Goal: Find specific page/section: Find specific page/section

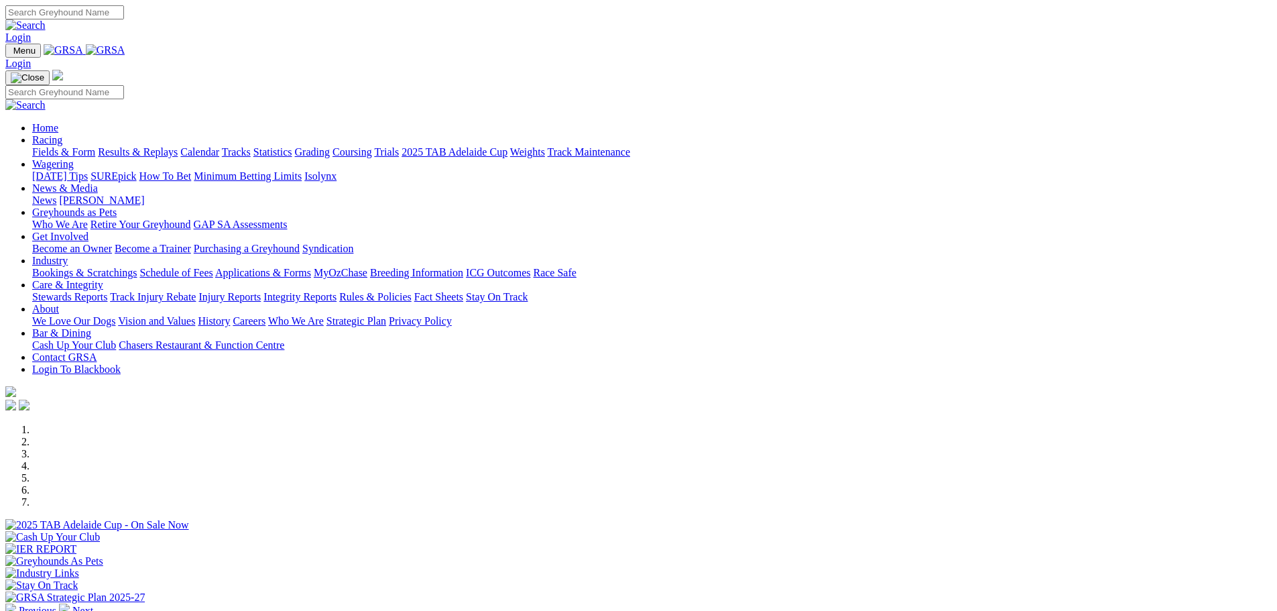
scroll to position [335, 0]
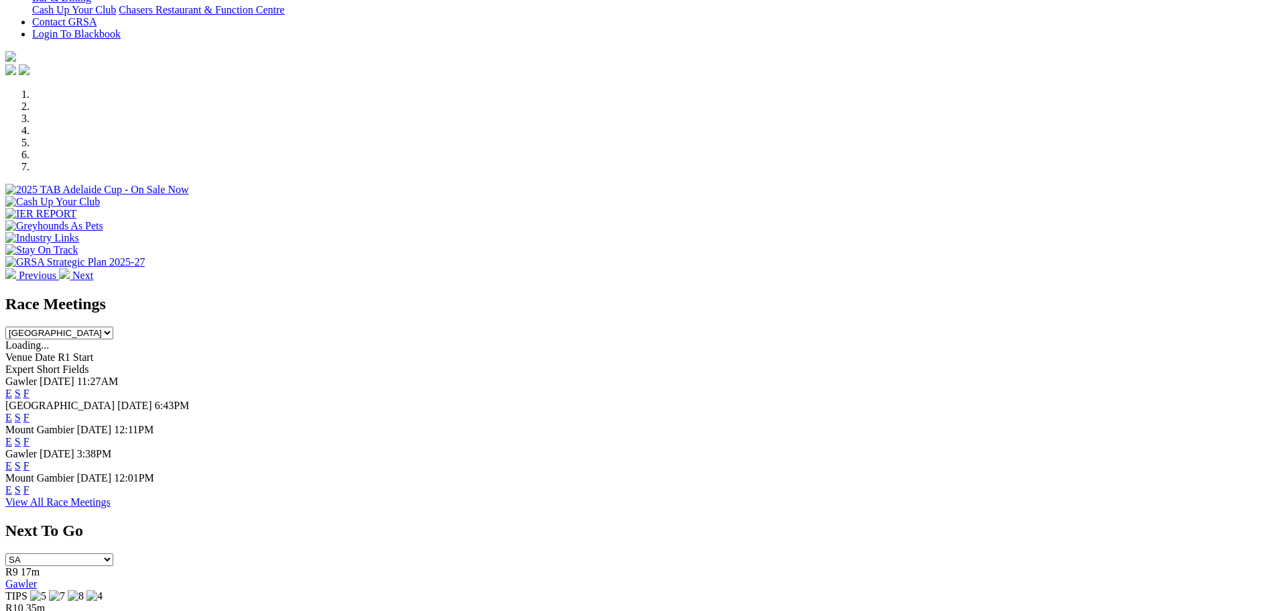
click at [29, 412] on link "F" at bounding box center [26, 417] width 6 height 11
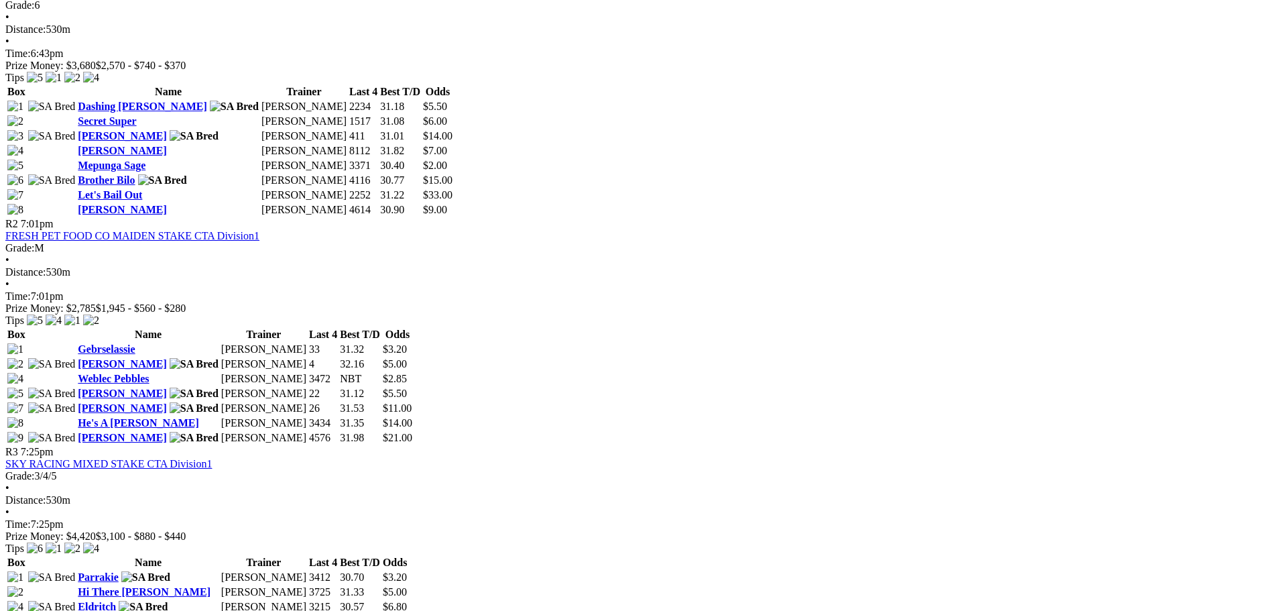
scroll to position [737, 0]
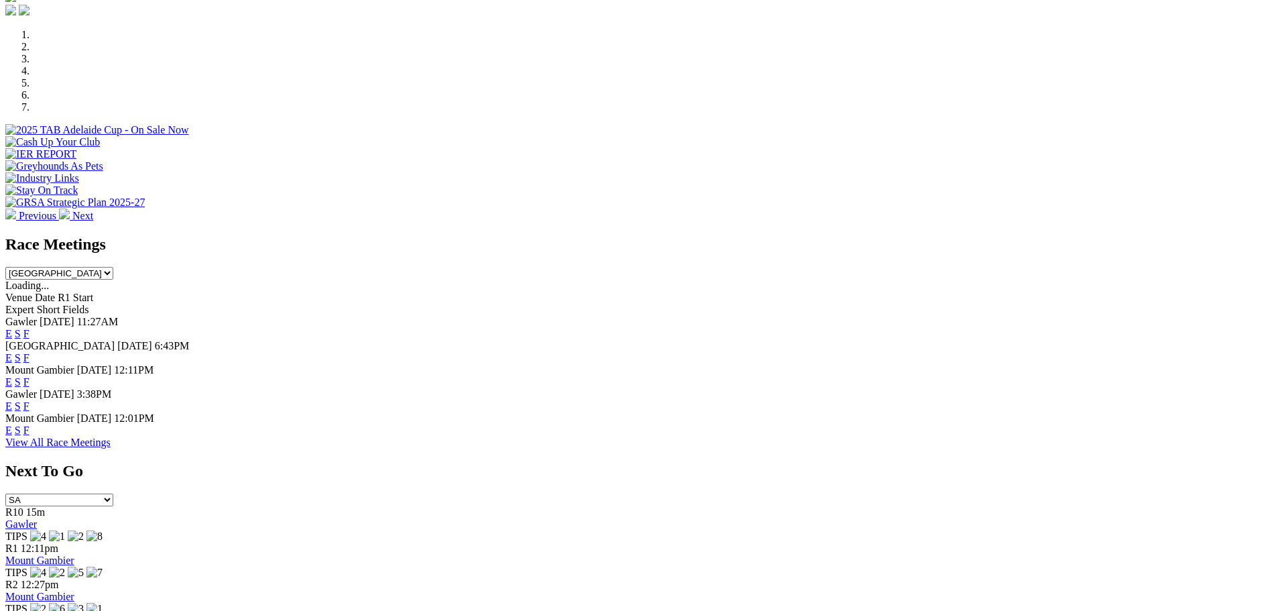
scroll to position [402, 0]
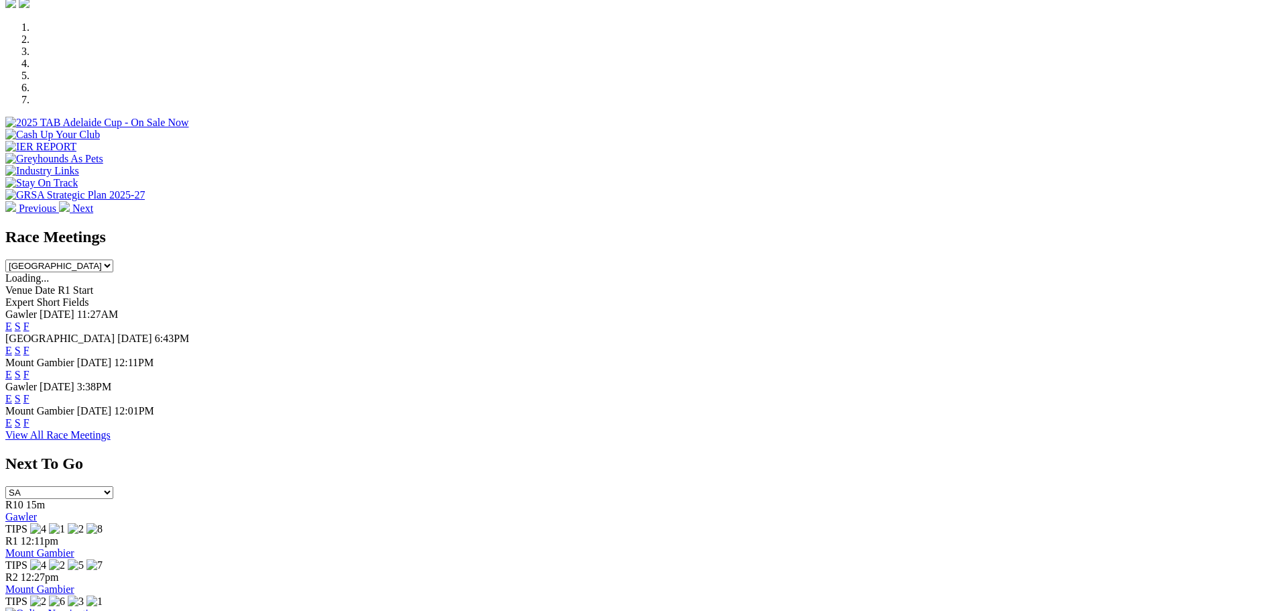
click at [29, 369] on link "F" at bounding box center [26, 374] width 6 height 11
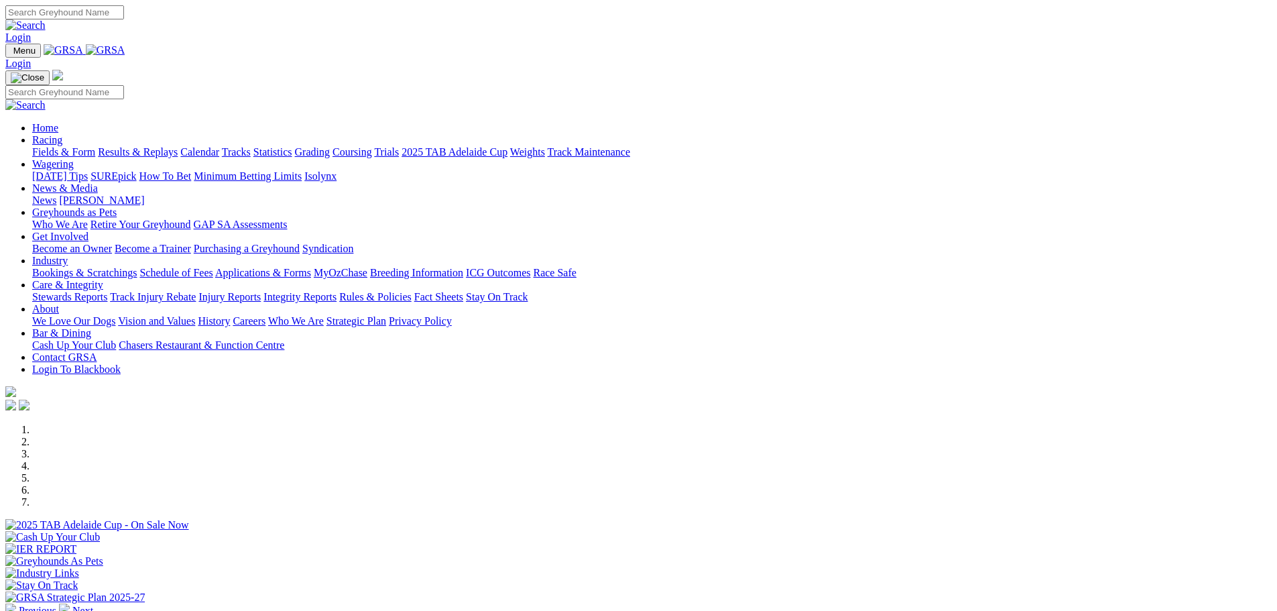
scroll to position [402, 0]
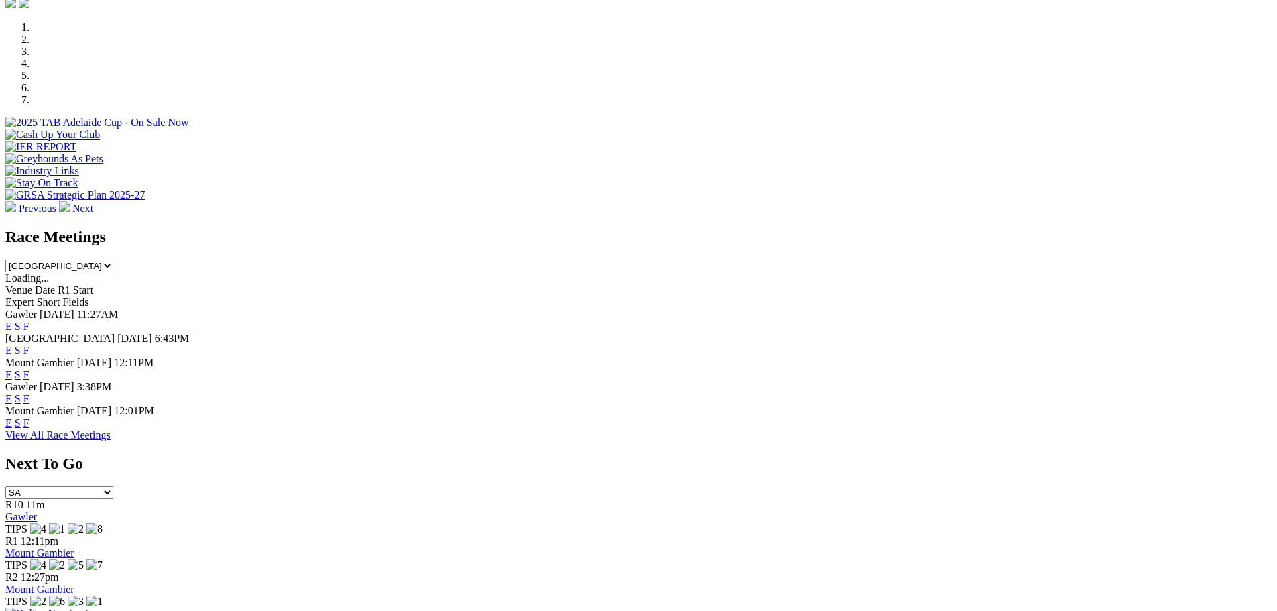
click at [29, 345] on link "F" at bounding box center [26, 350] width 6 height 11
